Goal: Download file/media

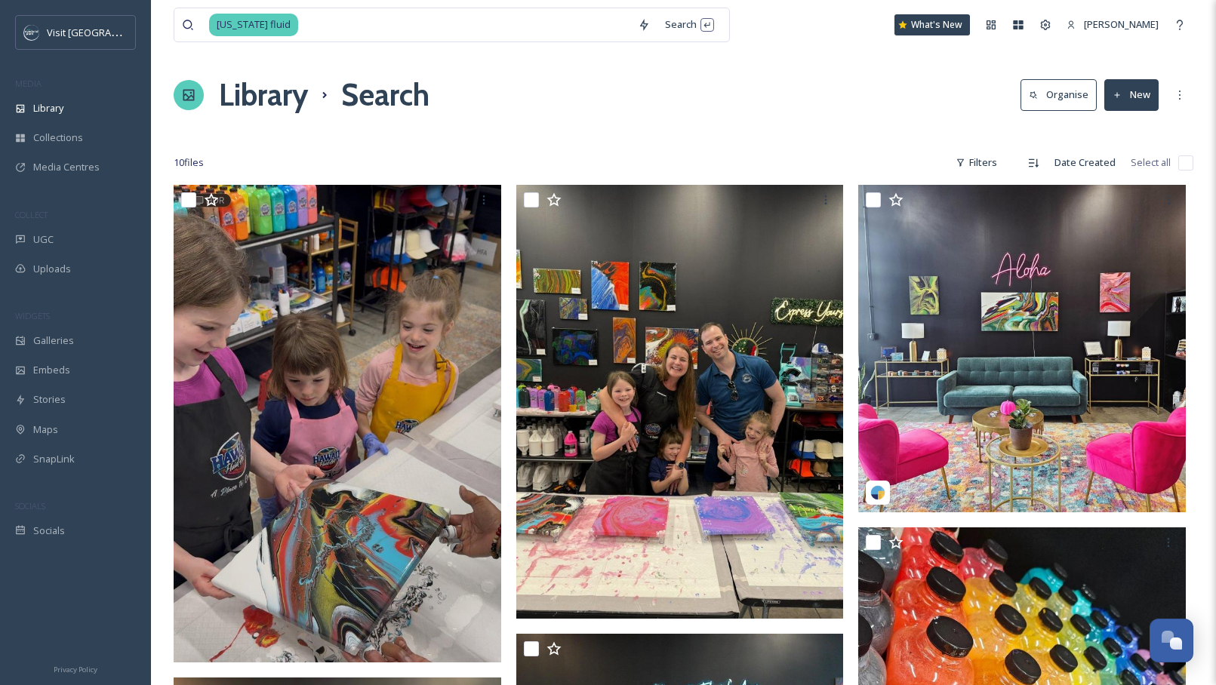
scroll to position [1274, 0]
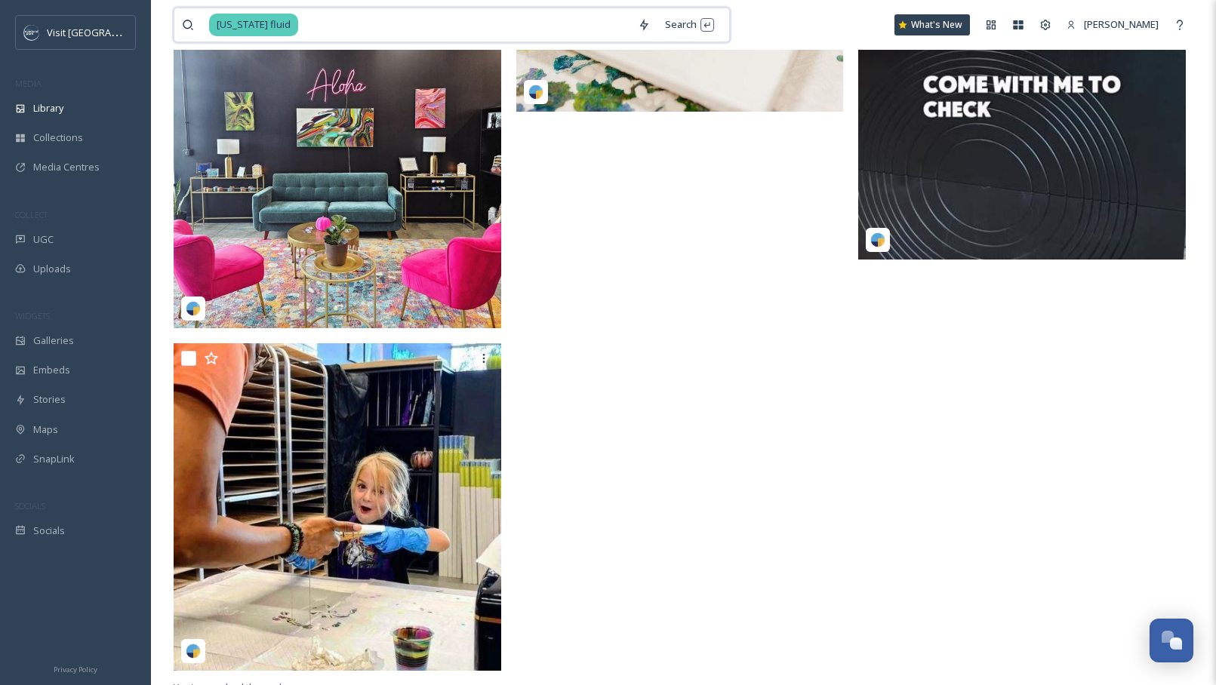
click at [549, 31] on input at bounding box center [465, 24] width 330 height 33
type input "h"
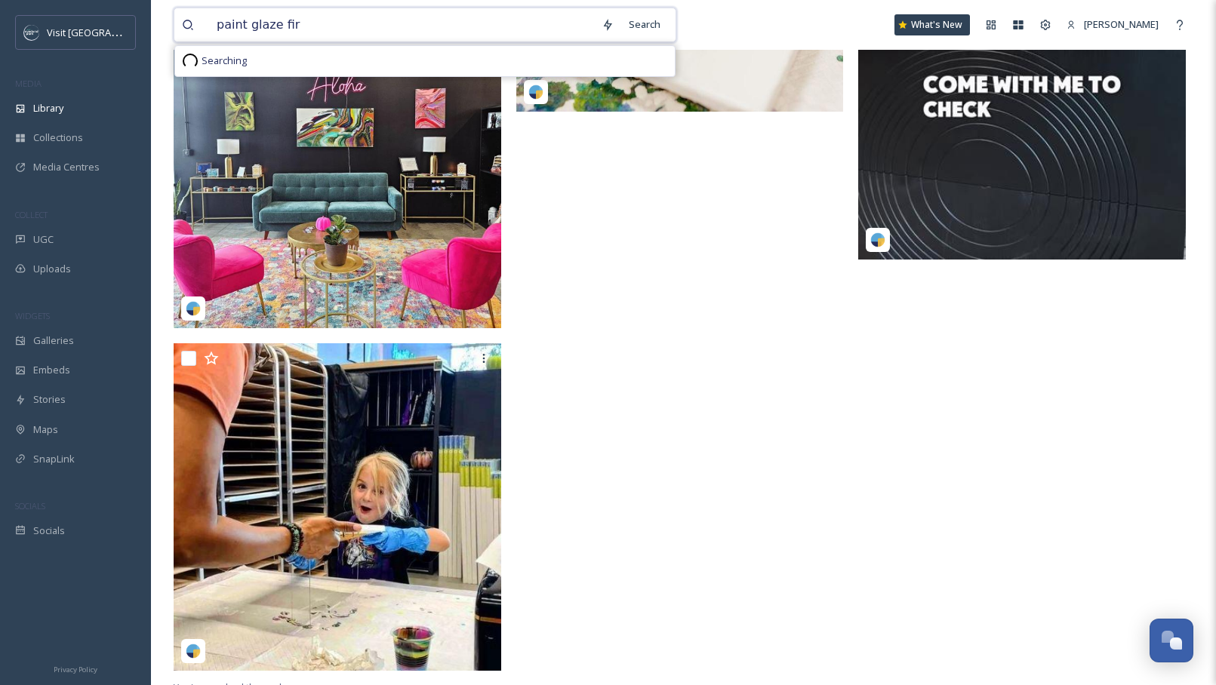
type input "paint glaze fire"
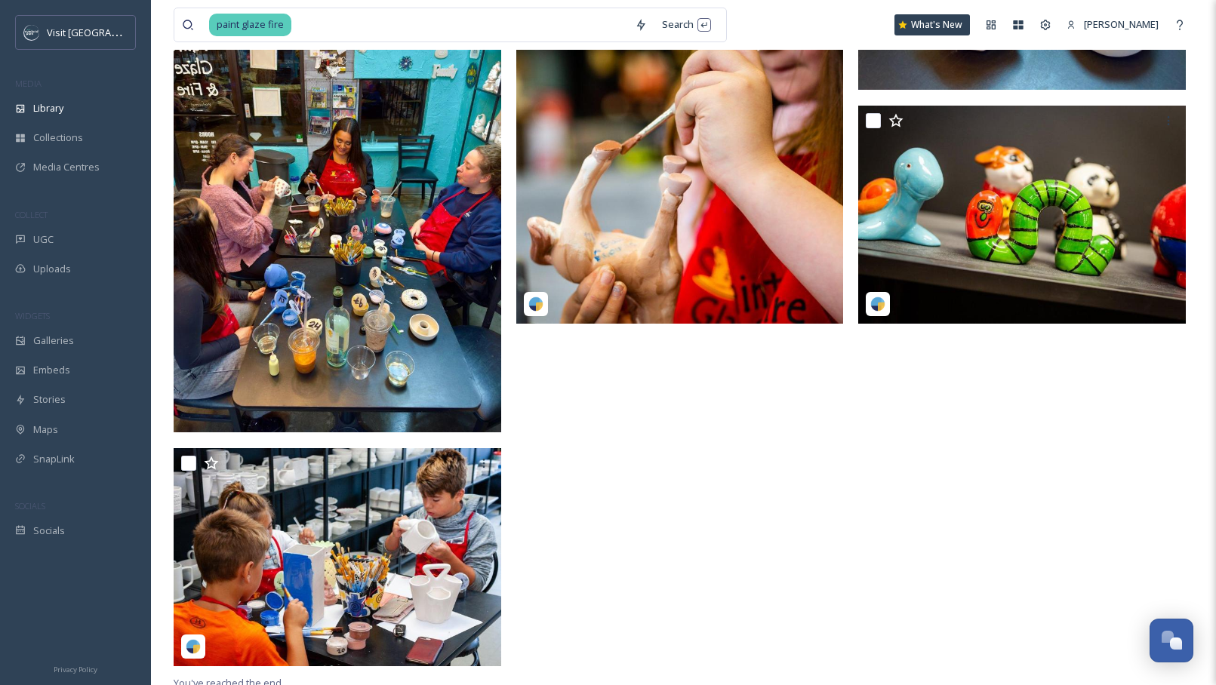
scroll to position [990, 0]
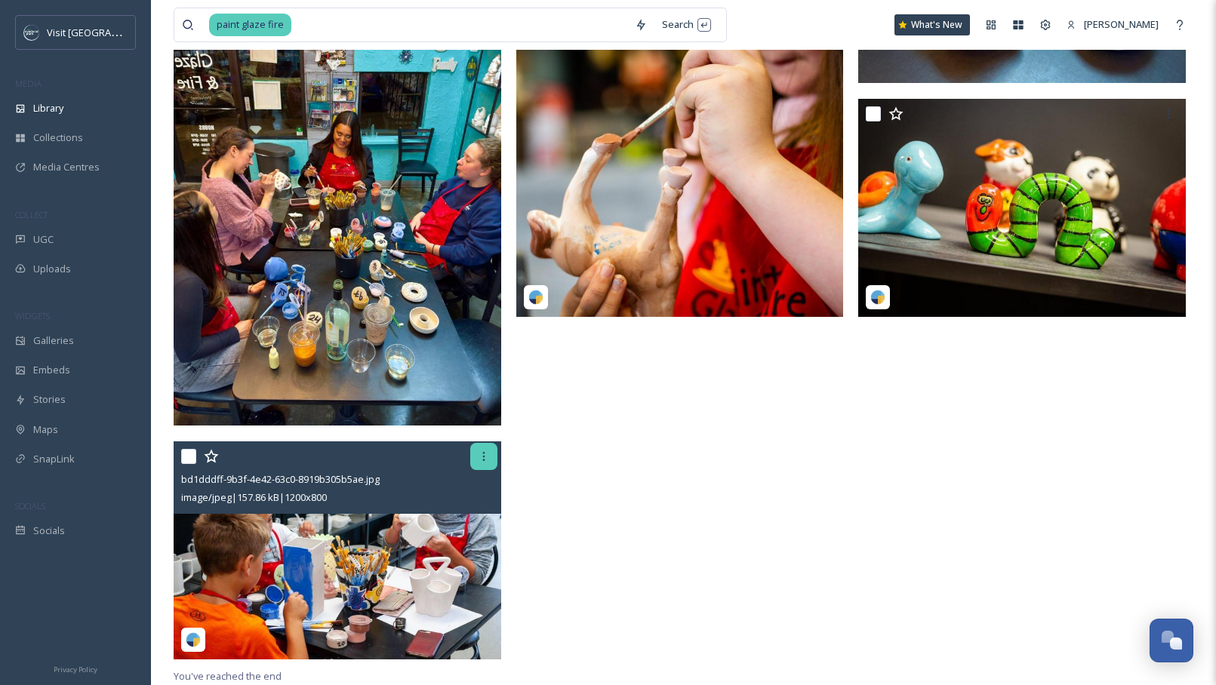
click at [485, 460] on icon at bounding box center [484, 456] width 12 height 12
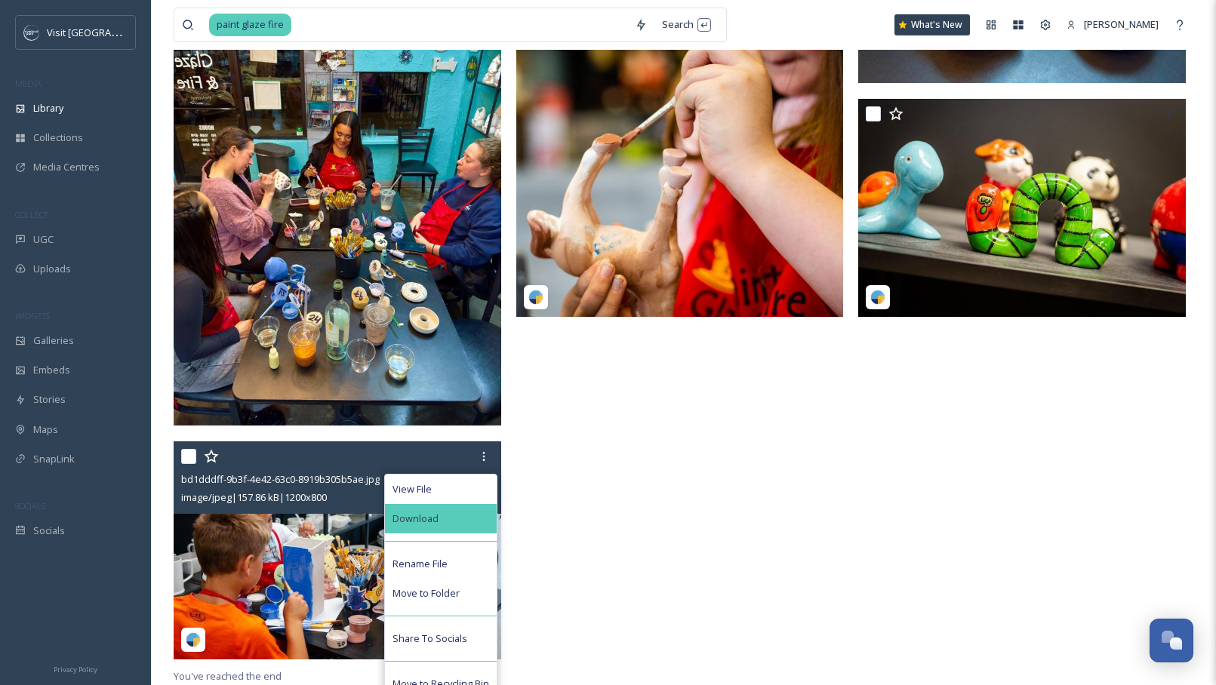
click at [451, 521] on div "Download" at bounding box center [441, 518] width 112 height 29
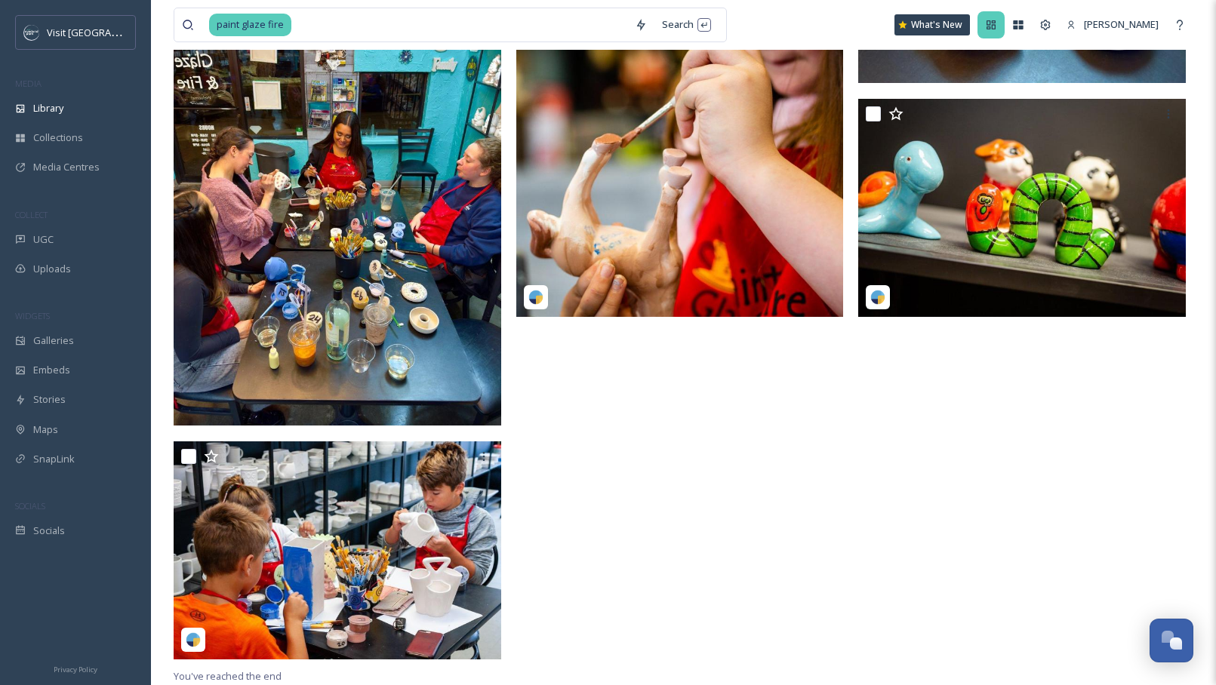
click at [1004, 34] on div at bounding box center [990, 24] width 27 height 27
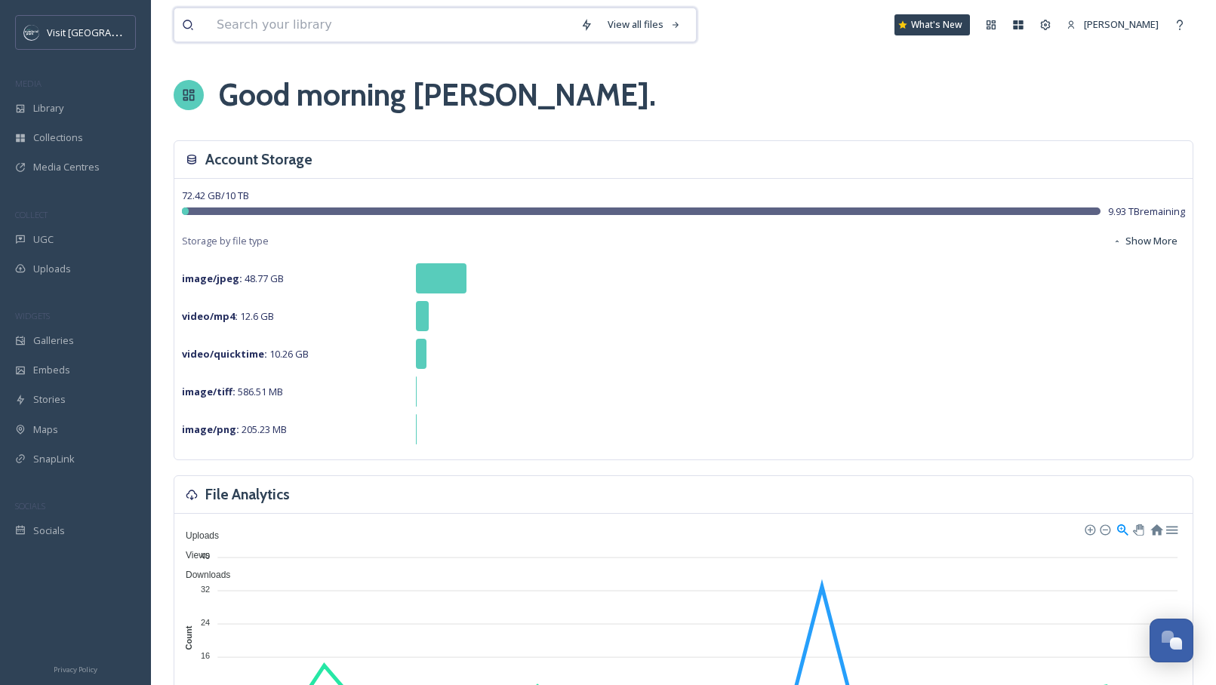
click at [305, 27] on input at bounding box center [391, 24] width 364 height 33
type input "urban air"
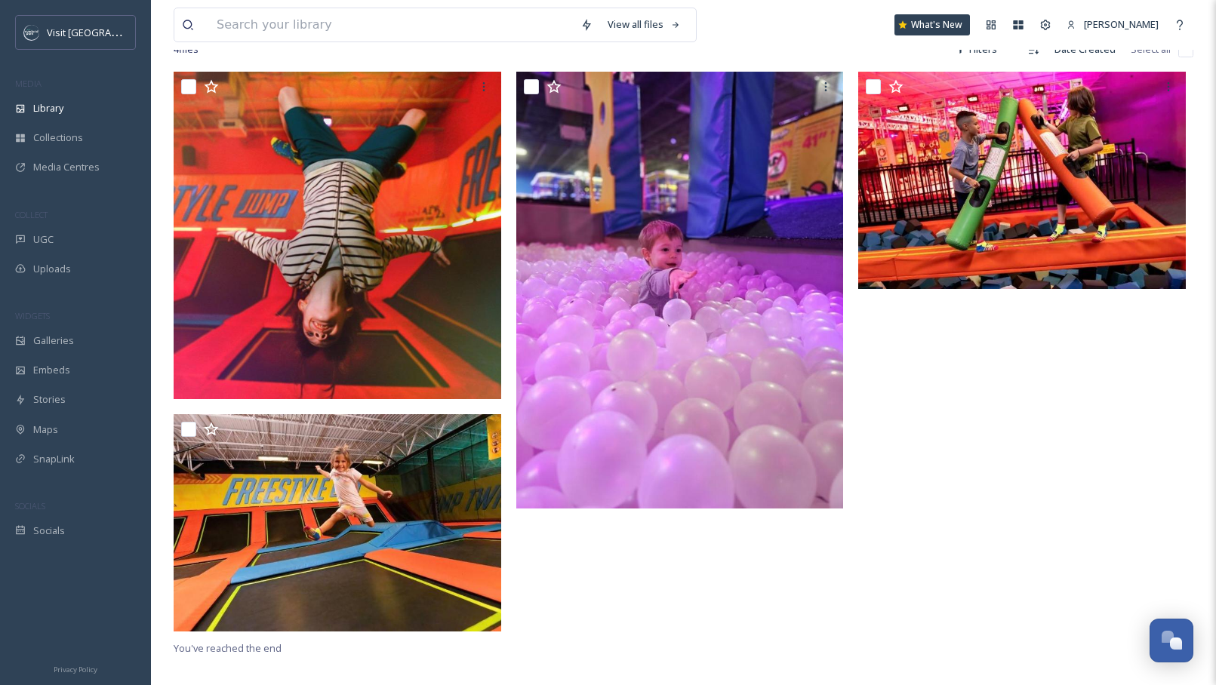
scroll to position [115, 0]
